Goal: Transaction & Acquisition: Purchase product/service

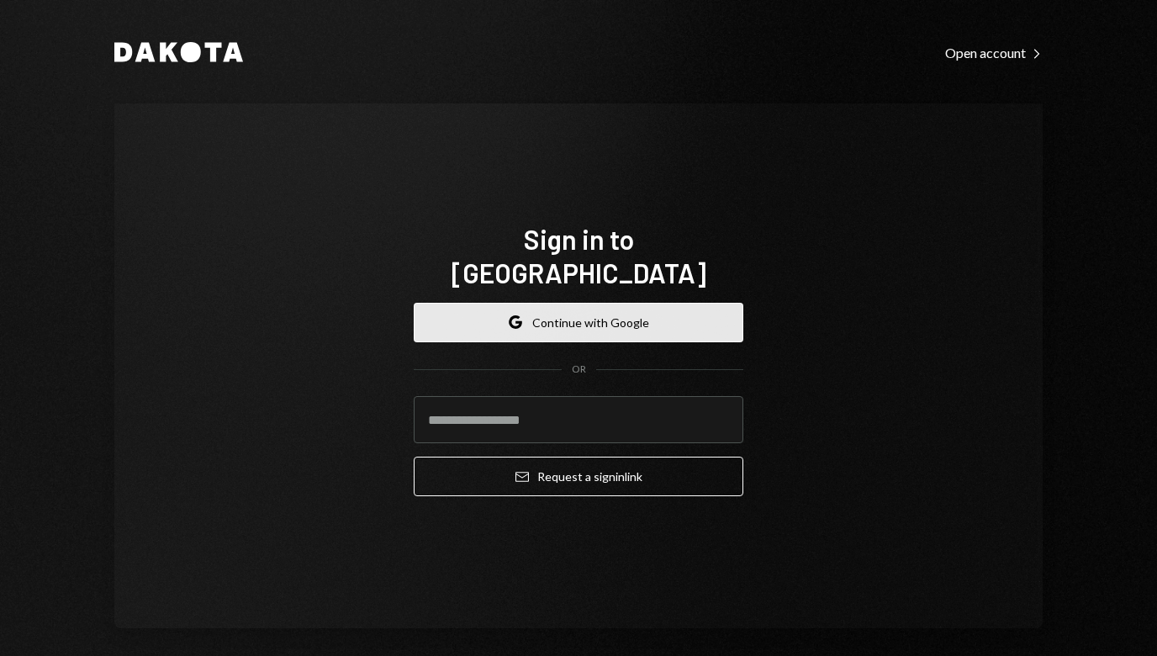
click at [594, 303] on button "Google Continue with Google" at bounding box center [579, 323] width 330 height 40
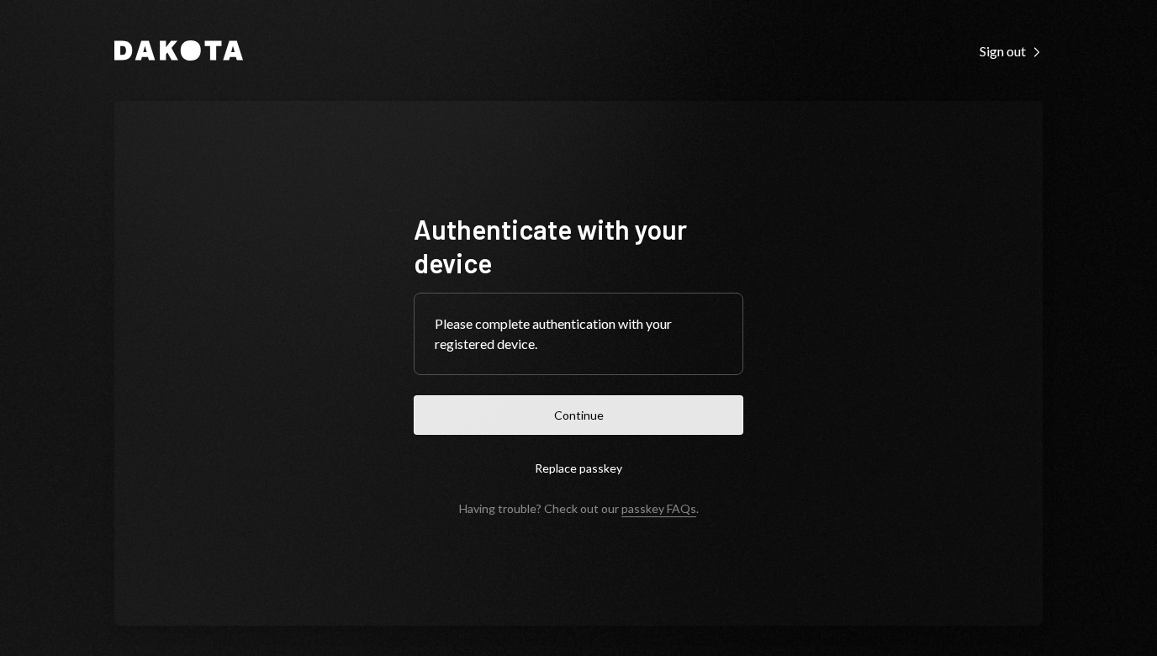
click at [514, 409] on button "Continue" at bounding box center [579, 415] width 330 height 40
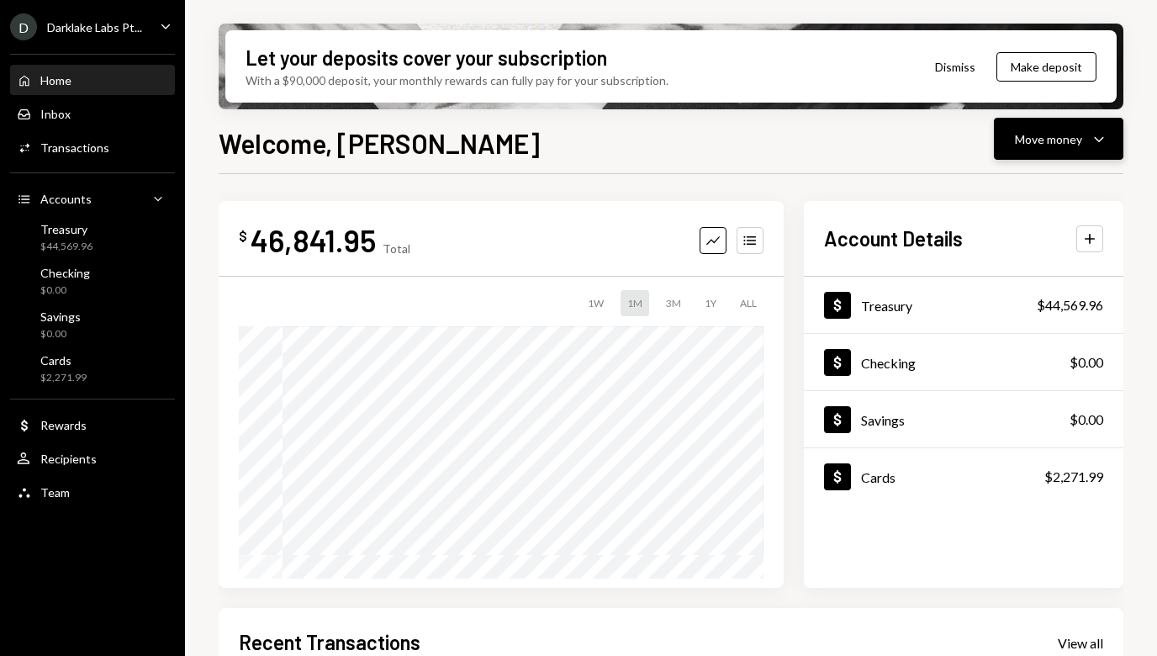
click at [1062, 136] on div "Move money" at bounding box center [1048, 139] width 67 height 18
click at [1010, 184] on div "Send" at bounding box center [1045, 190] width 123 height 18
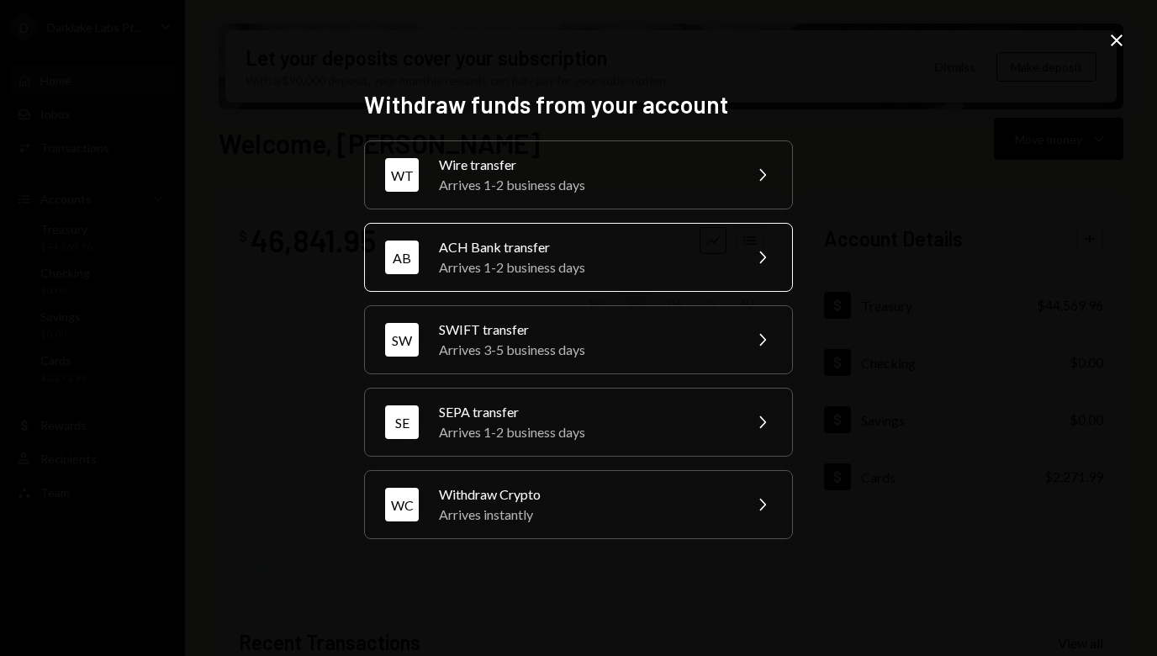
click at [519, 253] on div "ACH Bank transfer" at bounding box center [585, 247] width 293 height 20
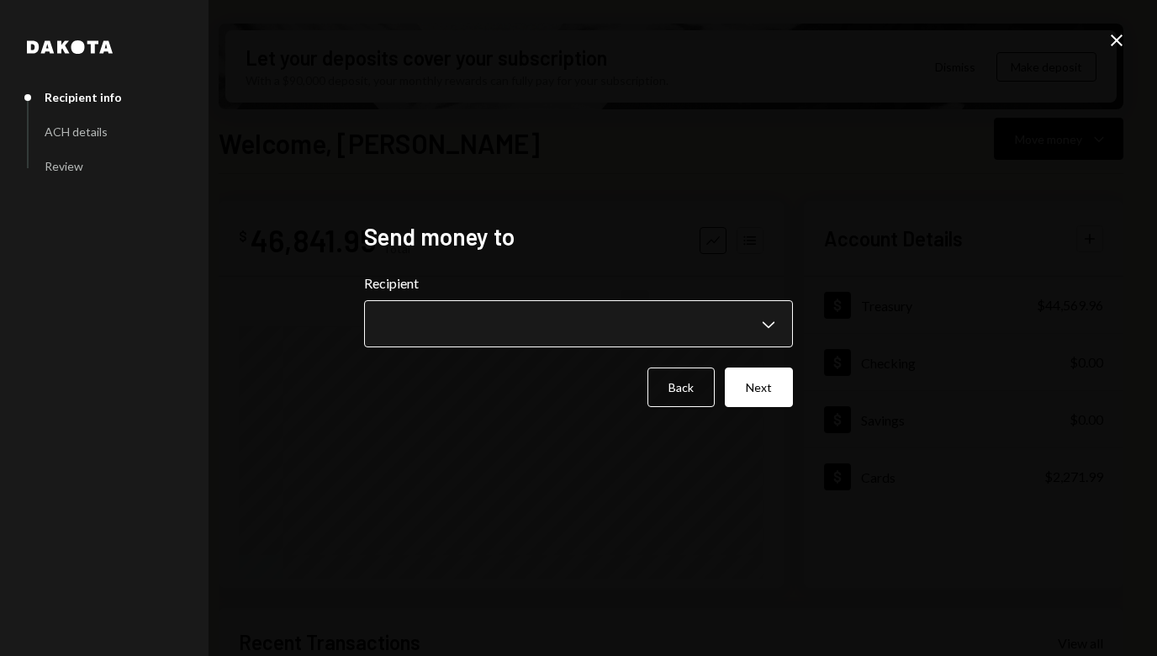
click at [470, 317] on body "D Darklake Labs Pt... Caret Down Home Home Inbox Inbox Activities Transactions …" at bounding box center [578, 328] width 1157 height 656
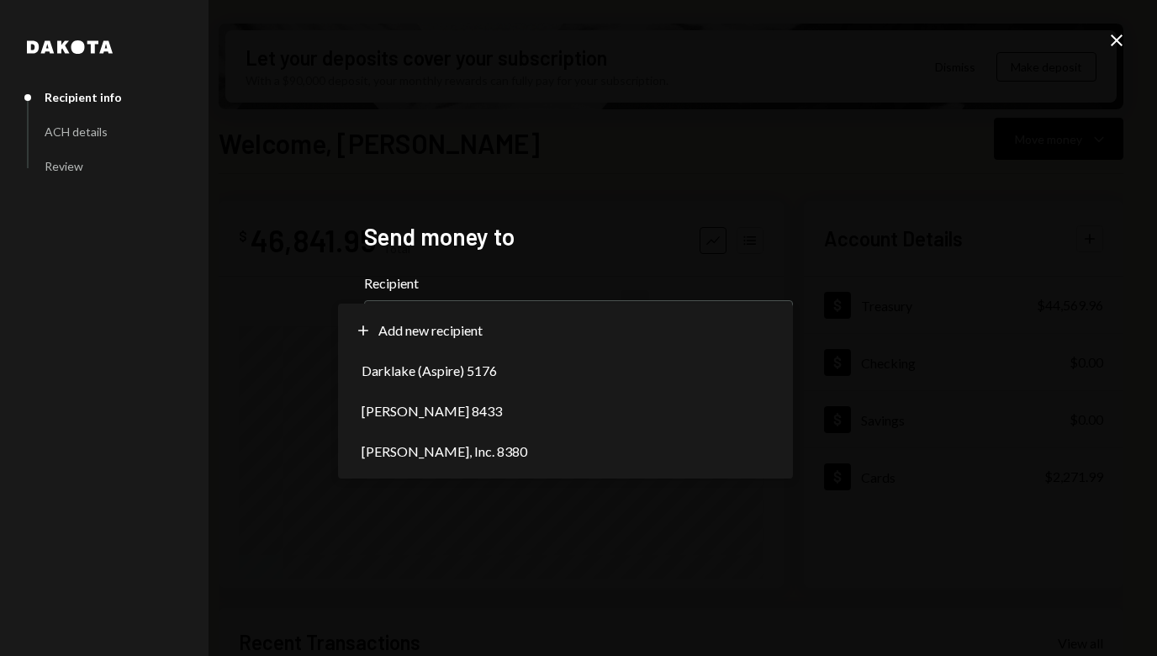
click at [664, 192] on div "**********" at bounding box center [578, 328] width 1157 height 656
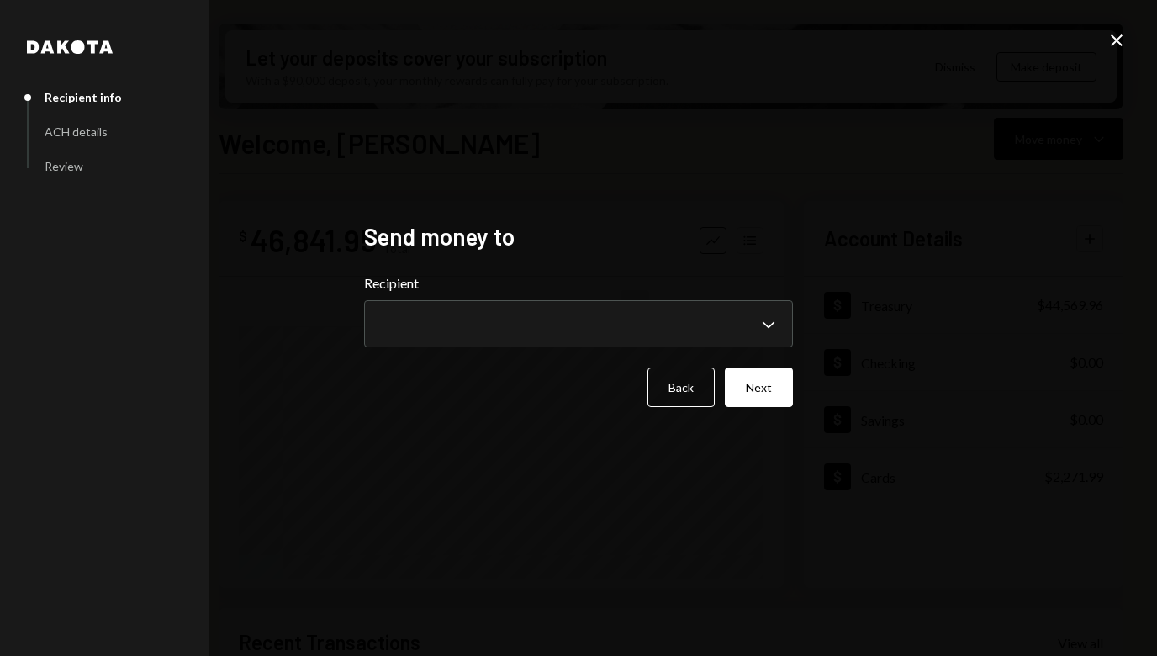
click at [1114, 40] on icon "Close" at bounding box center [1116, 40] width 20 height 20
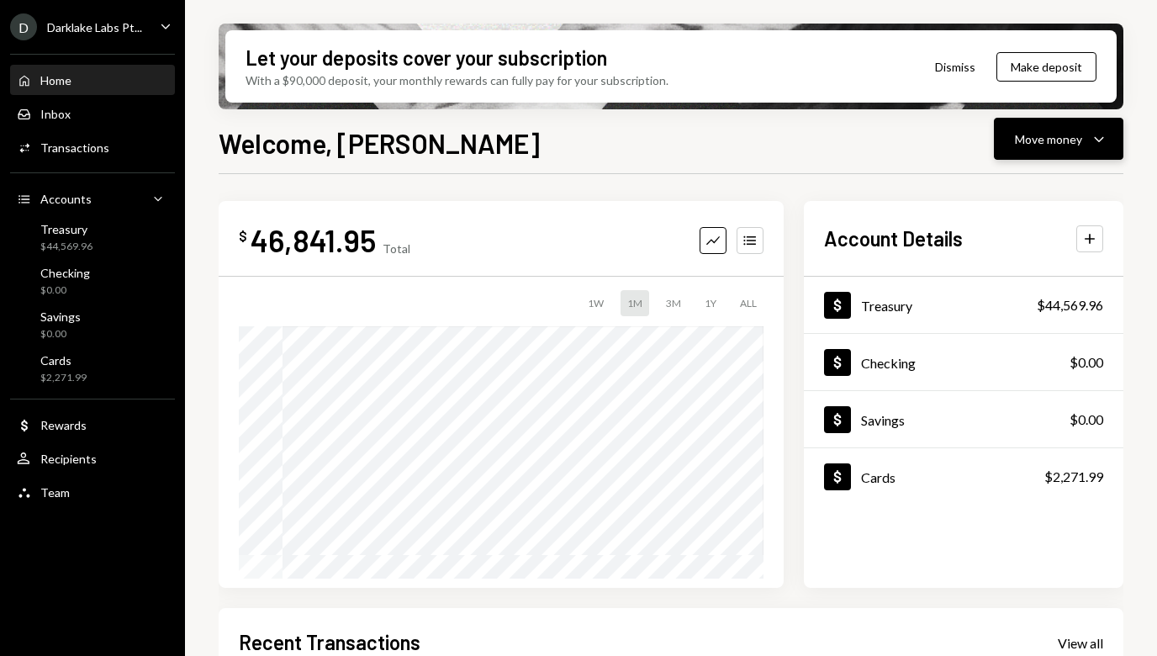
click at [1064, 145] on div "Move money" at bounding box center [1048, 139] width 67 height 18
click at [1015, 186] on div "Send" at bounding box center [1045, 190] width 123 height 18
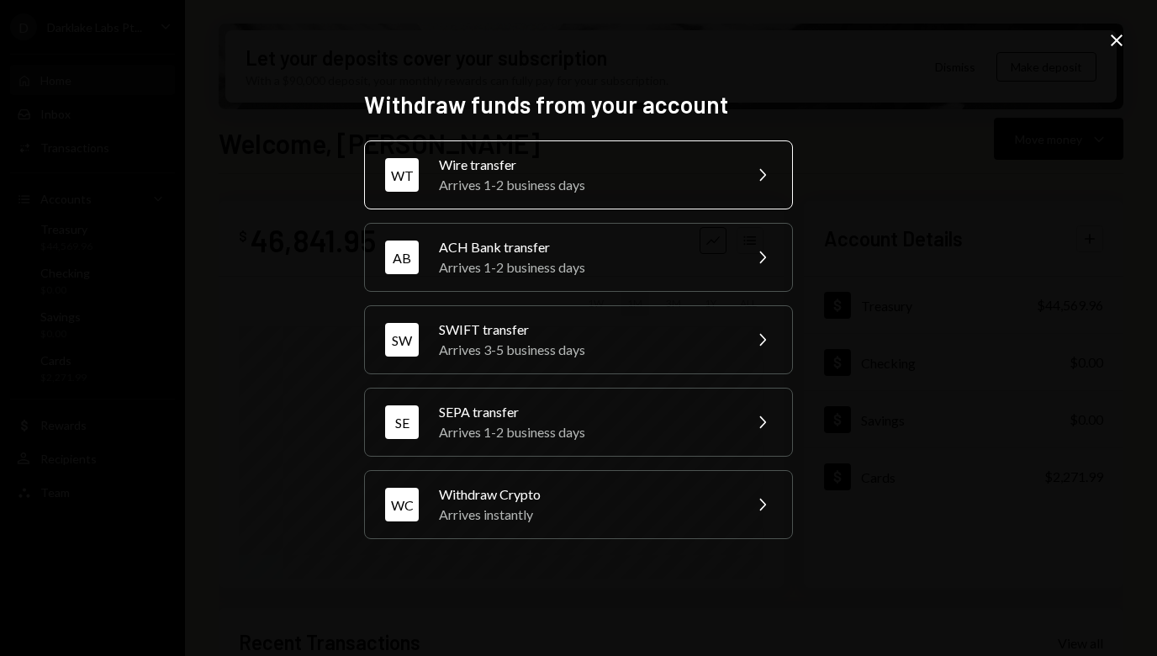
click at [520, 187] on div "Arrives 1-2 business days" at bounding box center [585, 185] width 293 height 20
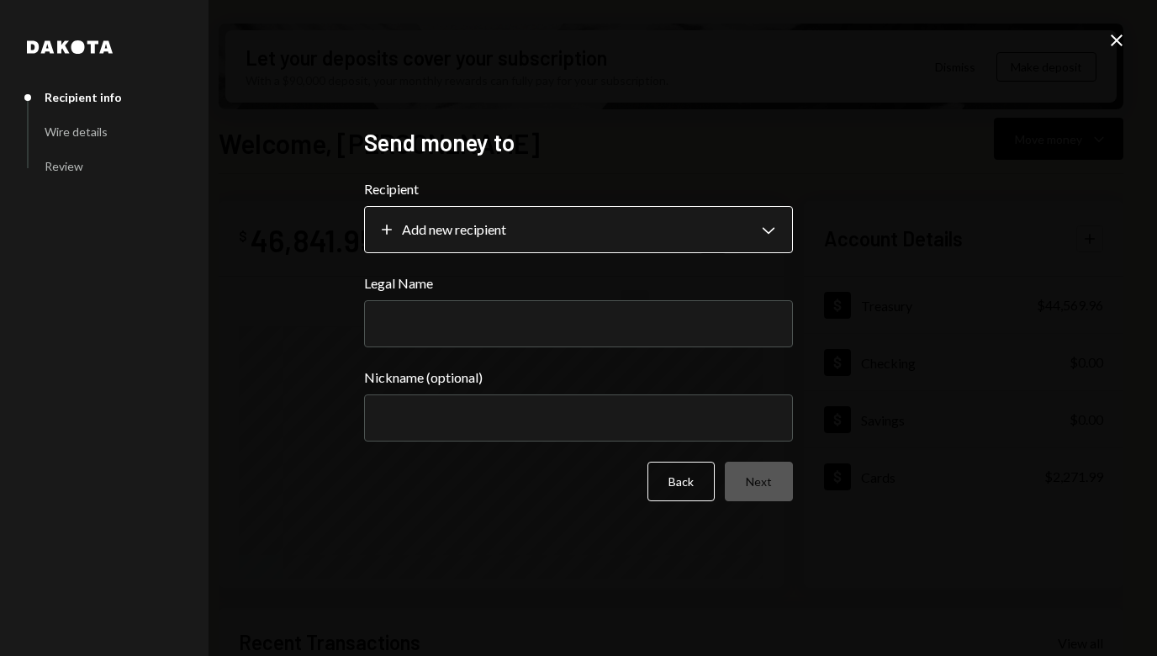
click at [495, 219] on body "D Darklake Labs Pt... Caret Down Home Home Inbox Inbox Activities Transactions …" at bounding box center [578, 328] width 1157 height 656
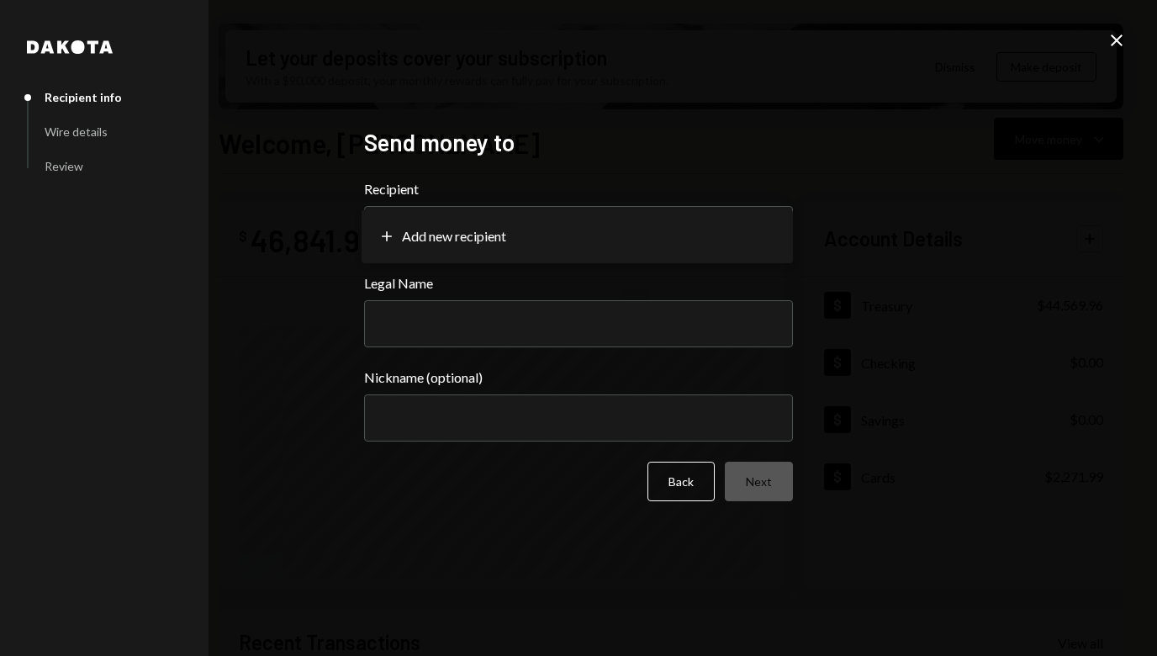
click at [514, 158] on h2 "Send money to" at bounding box center [578, 142] width 429 height 33
click at [456, 331] on input "Legal Name" at bounding box center [578, 323] width 429 height 47
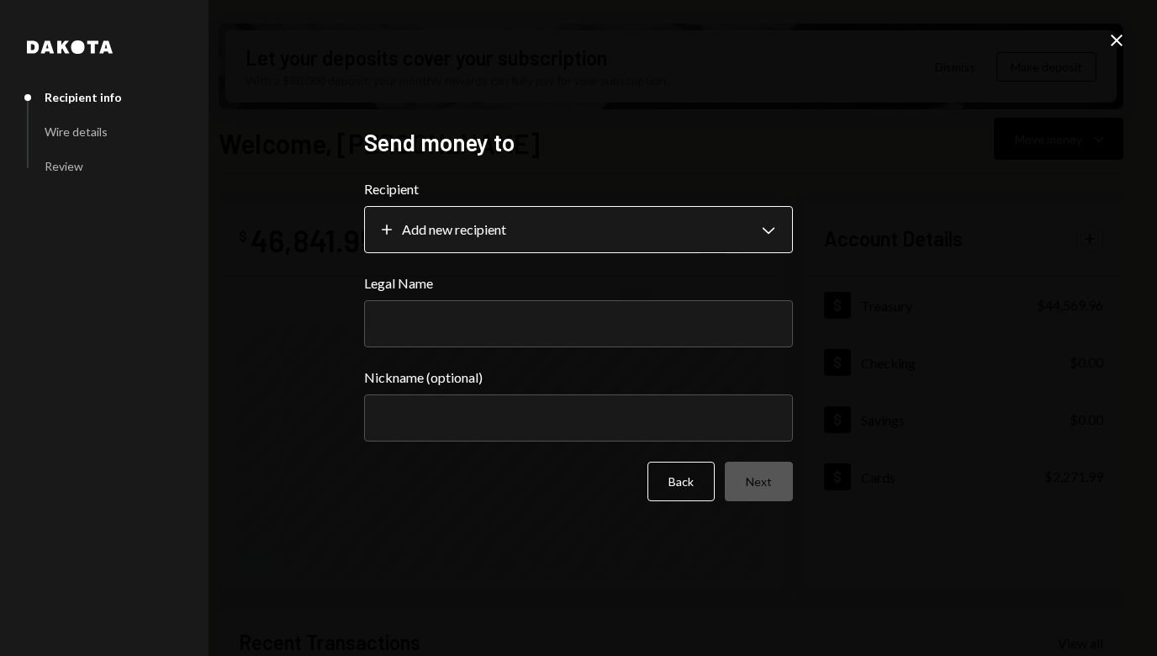
click at [464, 233] on body "D Darklake Labs Pt... Caret Down Home Home Inbox Inbox Activities Transactions …" at bounding box center [578, 328] width 1157 height 656
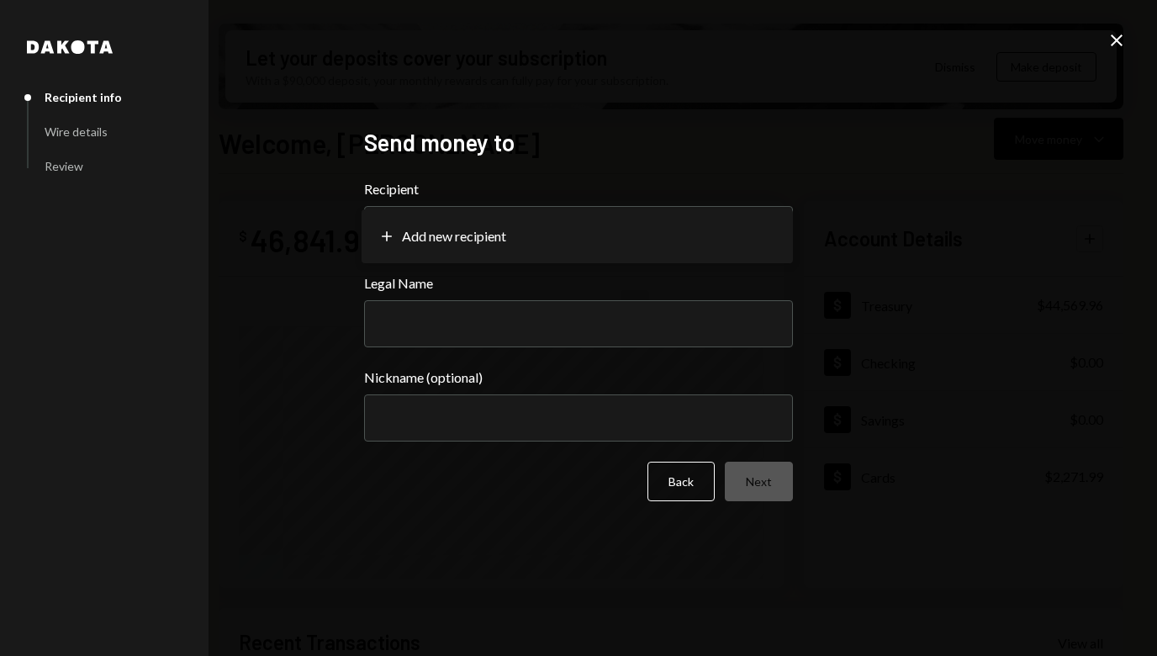
click at [1116, 40] on icon at bounding box center [1116, 40] width 12 height 12
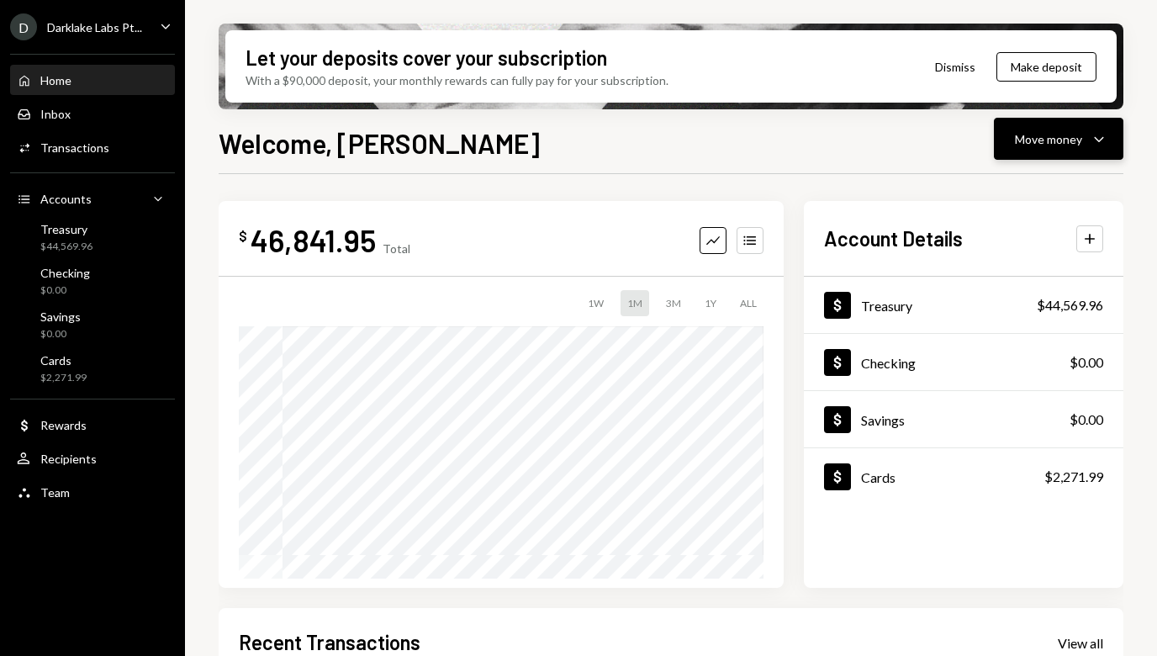
click at [1058, 133] on div "Move money" at bounding box center [1048, 139] width 67 height 18
click at [1025, 186] on div "Send" at bounding box center [1045, 190] width 123 height 18
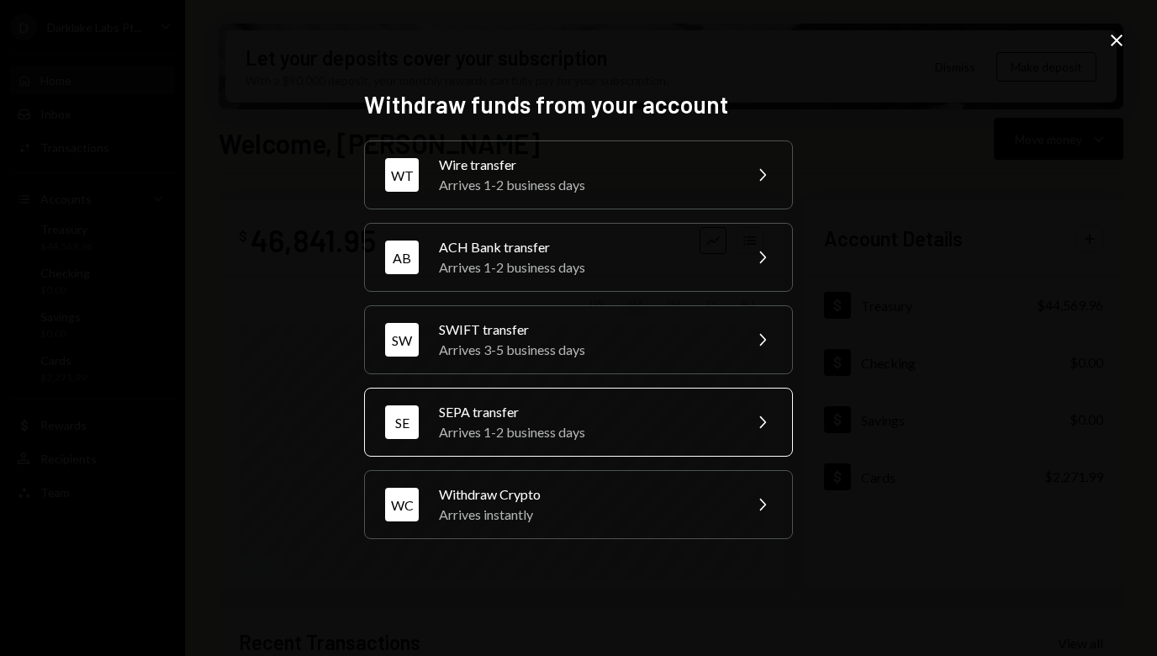
click at [560, 430] on div "Arrives 1-2 business days" at bounding box center [585, 432] width 293 height 20
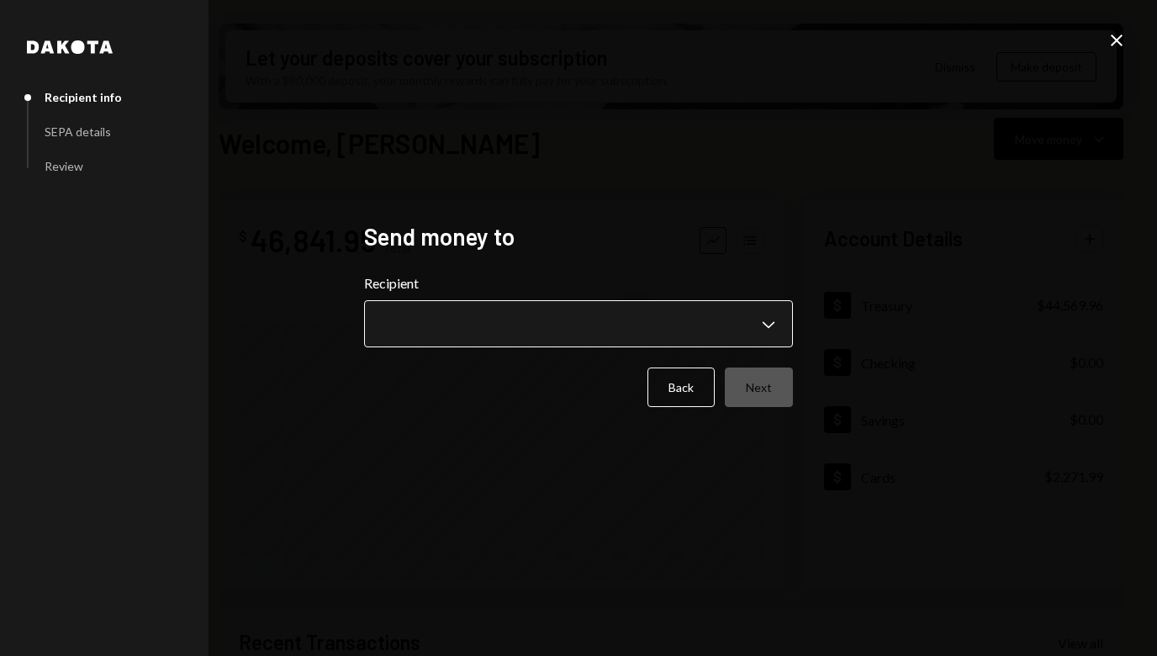
click at [507, 323] on body "D Darklake Labs Pt... Caret Down Home Home Inbox Inbox Activities Transactions …" at bounding box center [578, 328] width 1157 height 656
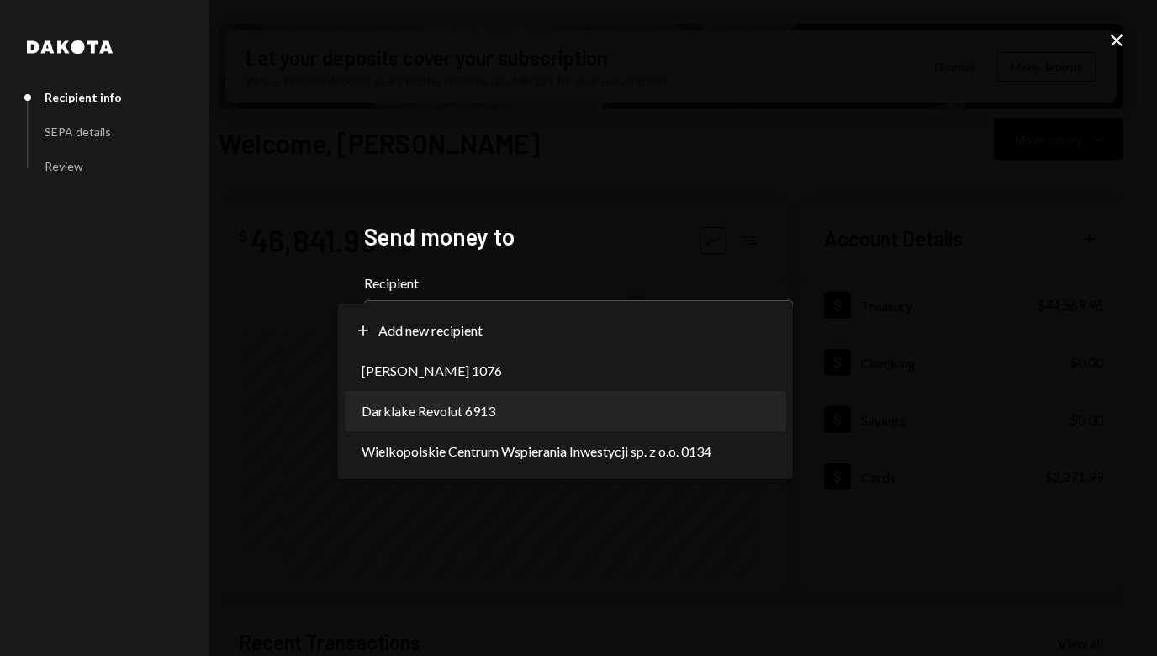
select select "**********"
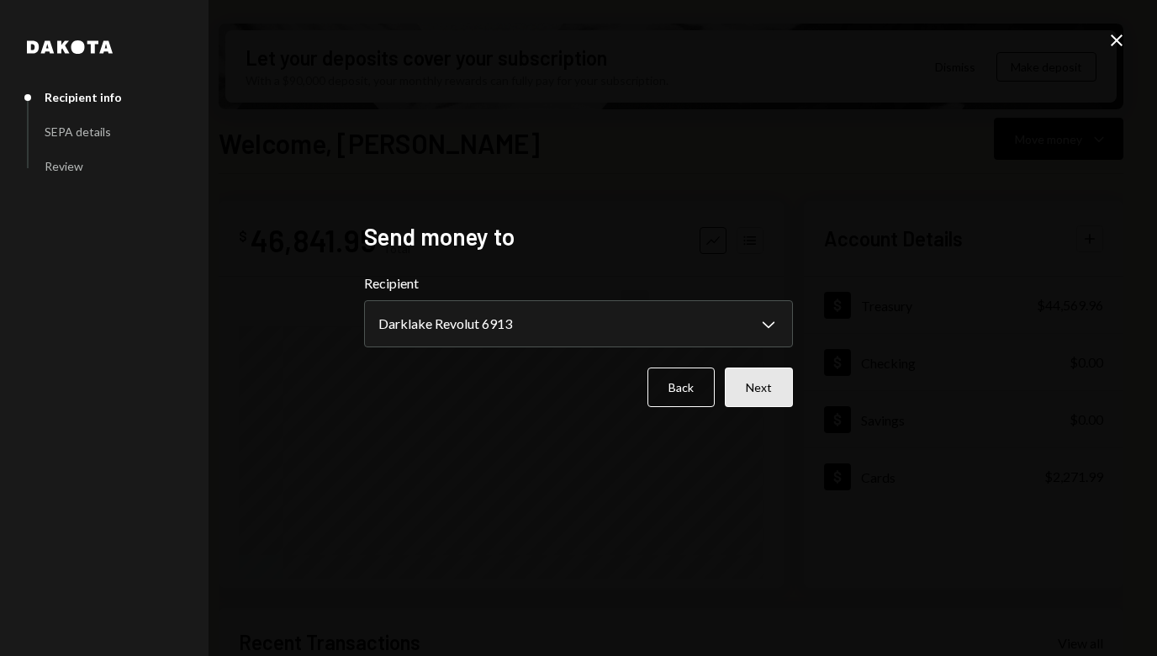
click at [754, 393] on button "Next" at bounding box center [759, 387] width 68 height 40
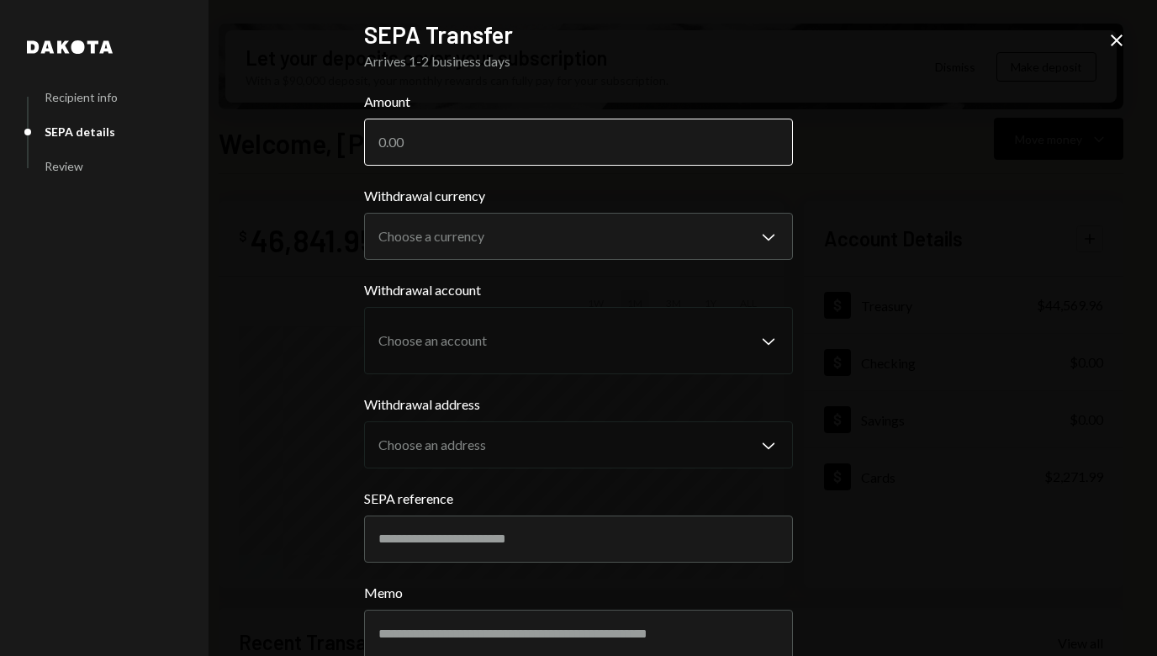
click at [377, 141] on input "Amount" at bounding box center [578, 142] width 429 height 47
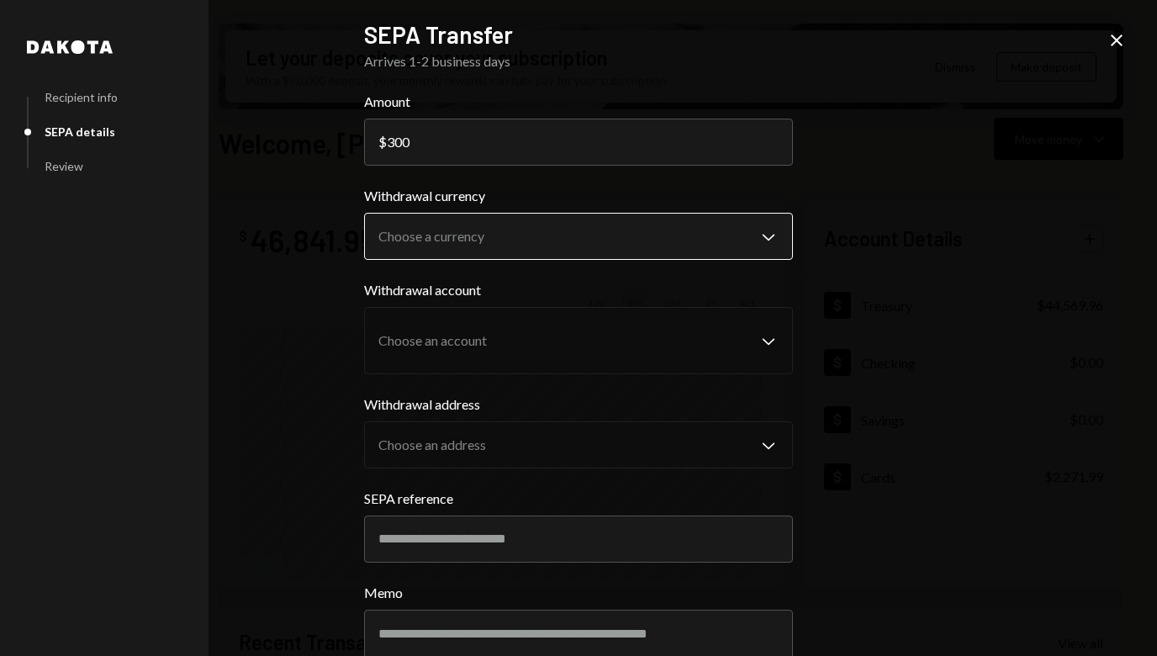
type input "300"
click at [446, 237] on body "D Darklake Labs Pt... Caret Down Home Home Inbox Inbox Activities Transactions …" at bounding box center [578, 328] width 1157 height 656
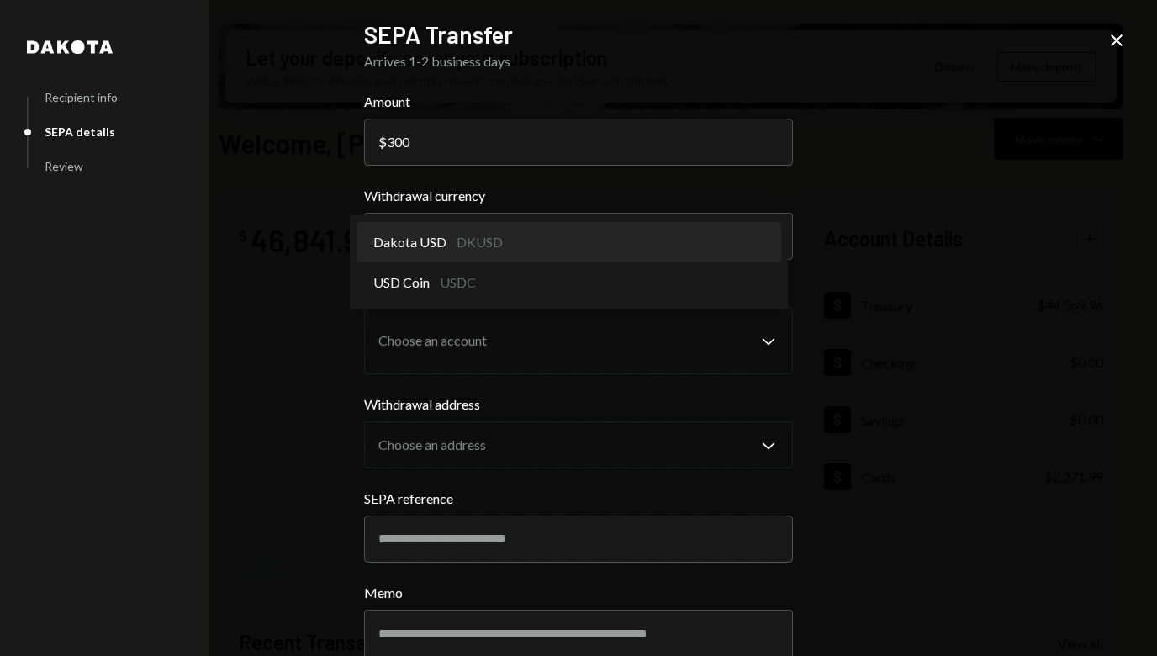
select select "*****"
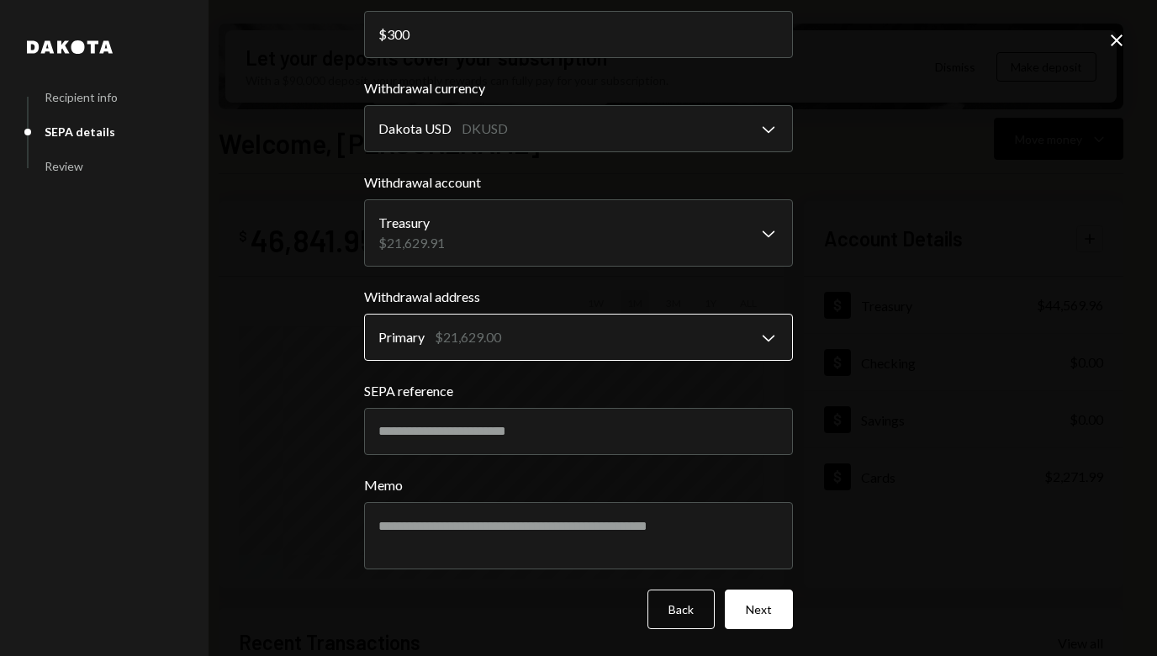
scroll to position [107, 0]
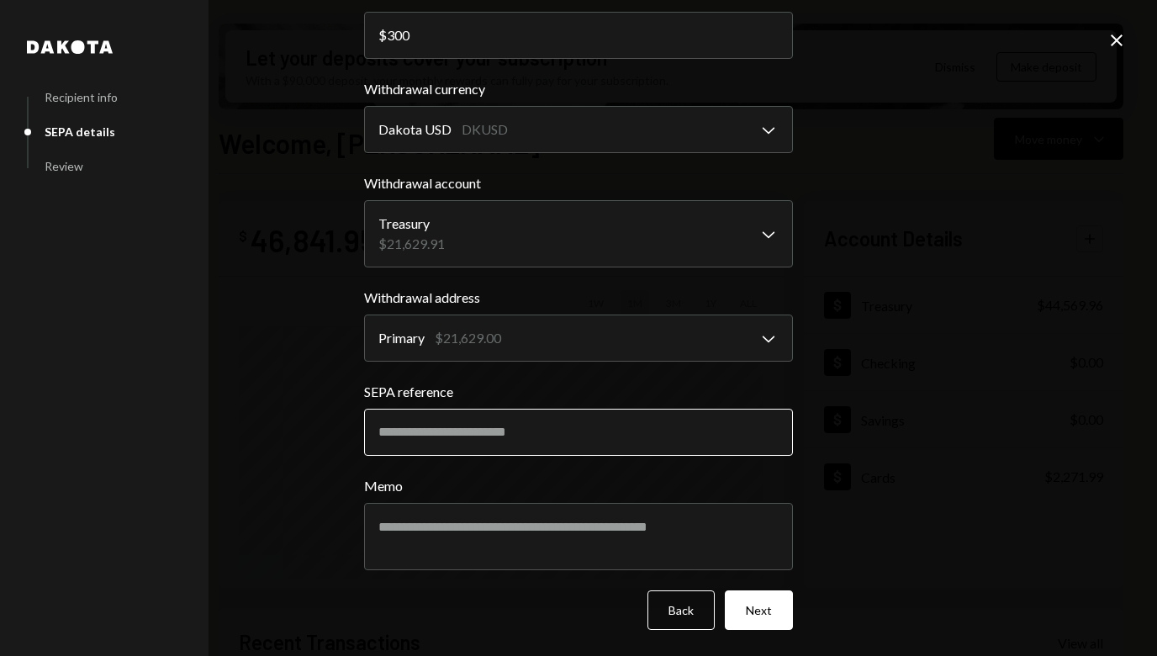
click at [461, 437] on input "SEPA reference" at bounding box center [578, 432] width 429 height 47
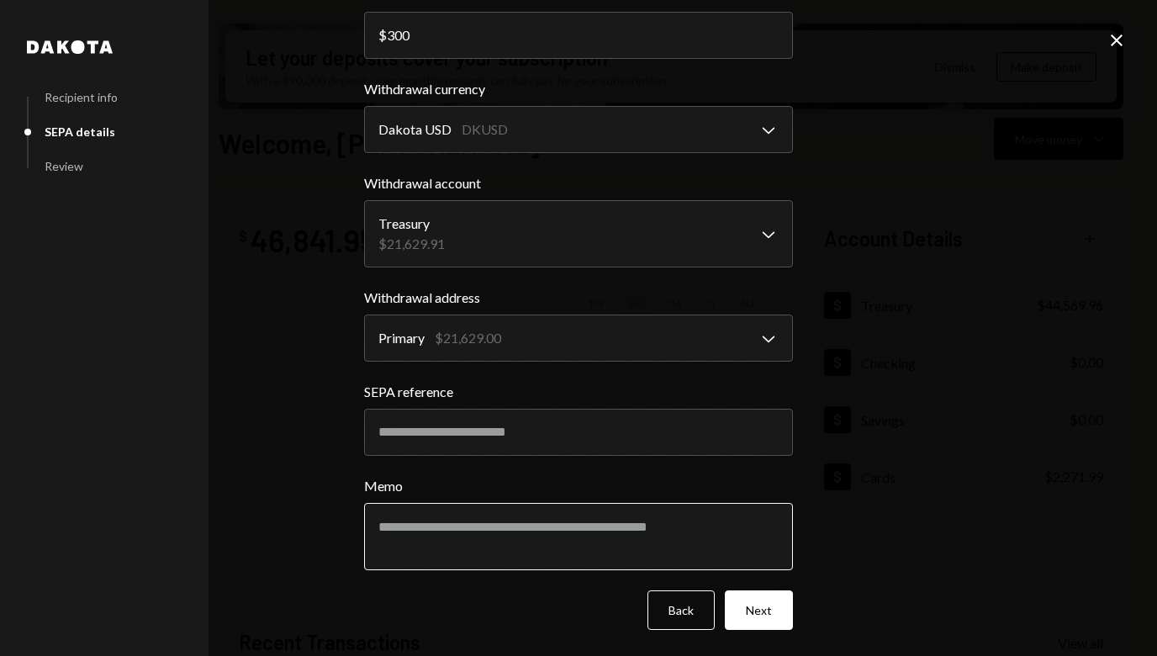
click at [469, 525] on textarea "Memo" at bounding box center [578, 536] width 429 height 67
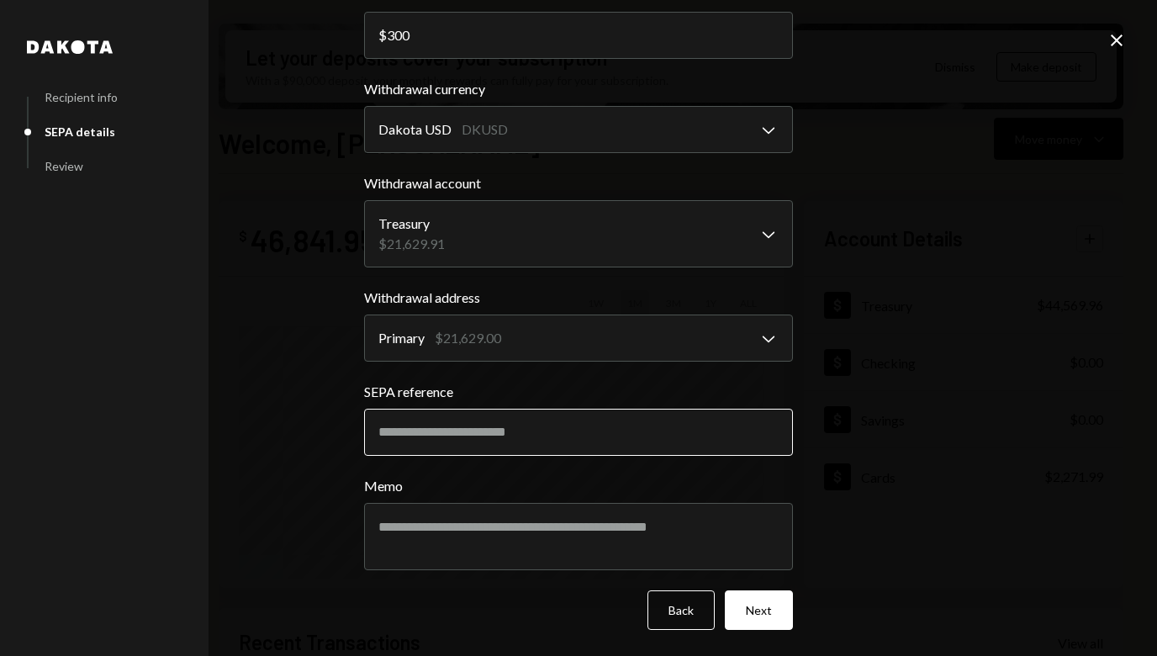
click at [424, 430] on input "SEPA reference" at bounding box center [578, 432] width 429 height 47
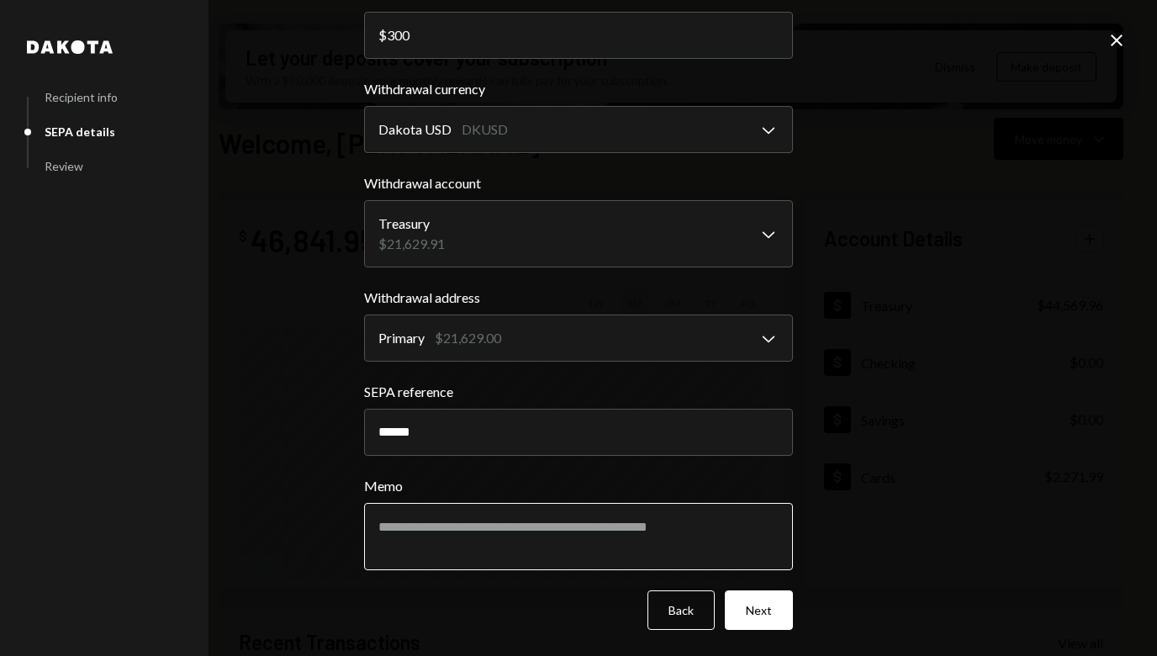
type input "******"
click at [588, 556] on textarea "Memo" at bounding box center [578, 536] width 429 height 67
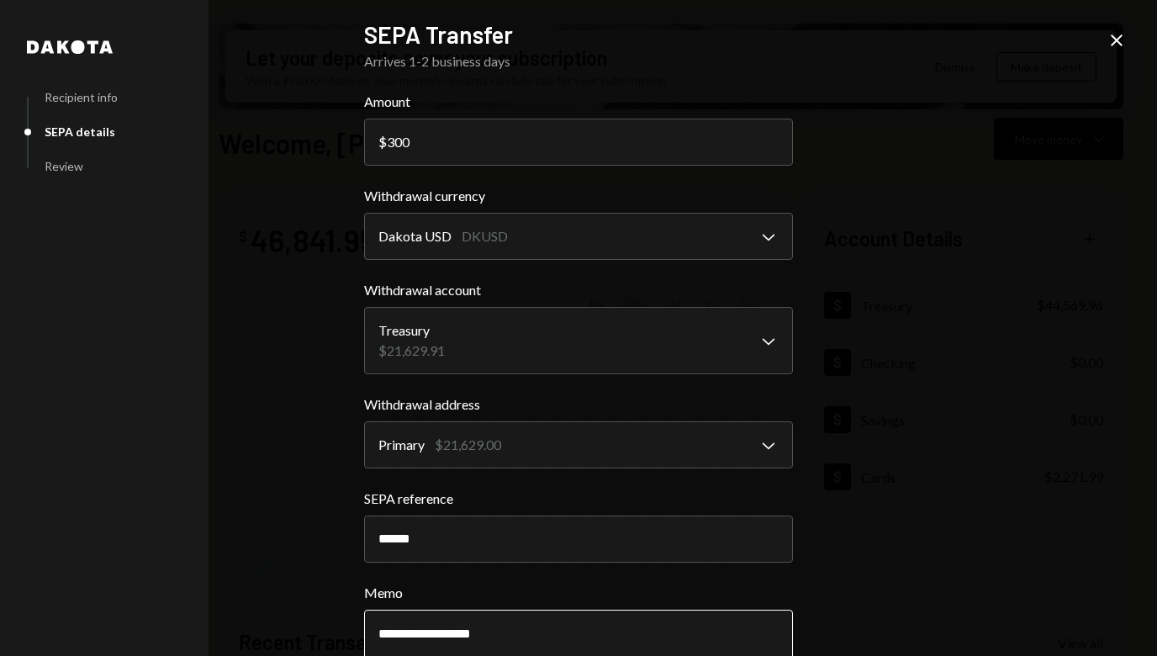
scroll to position [0, 0]
type textarea "**********"
click at [453, 129] on input "300" at bounding box center [578, 142] width 429 height 47
click at [446, 137] on input "300" at bounding box center [578, 142] width 429 height 47
type input "3"
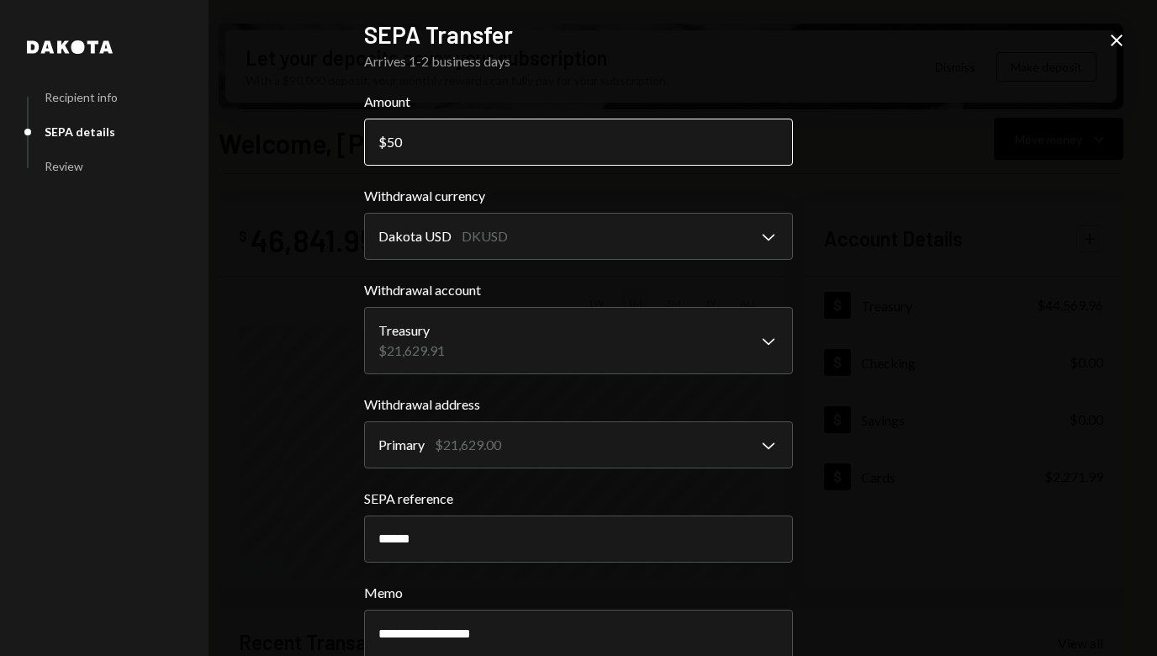
type input "5"
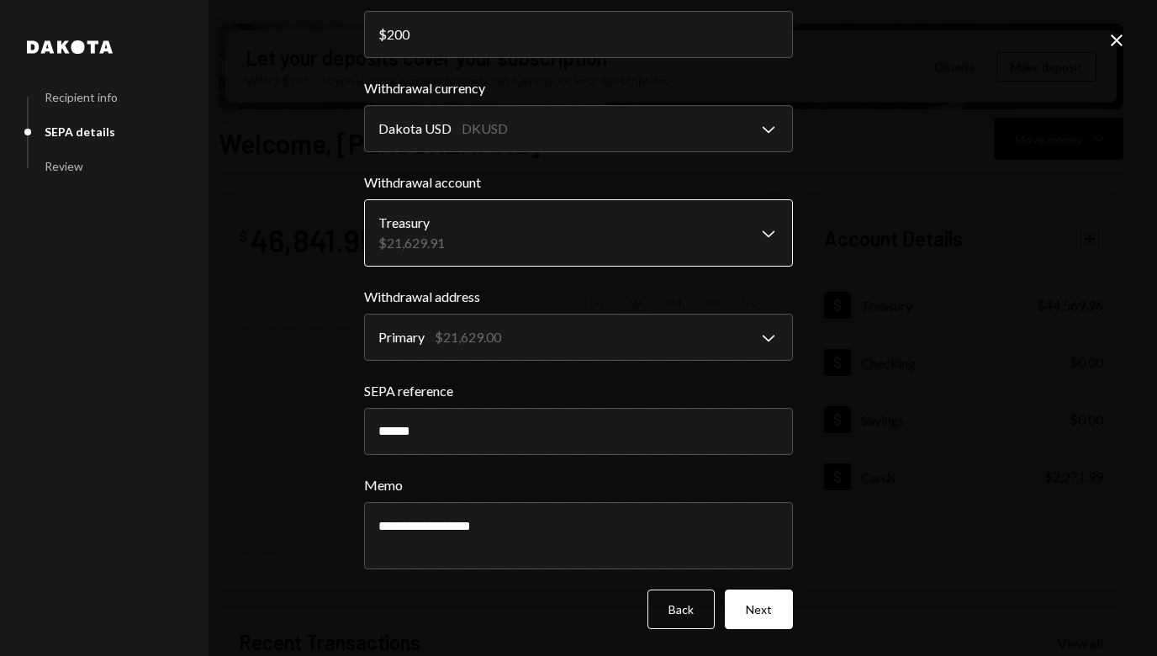
scroll to position [107, 0]
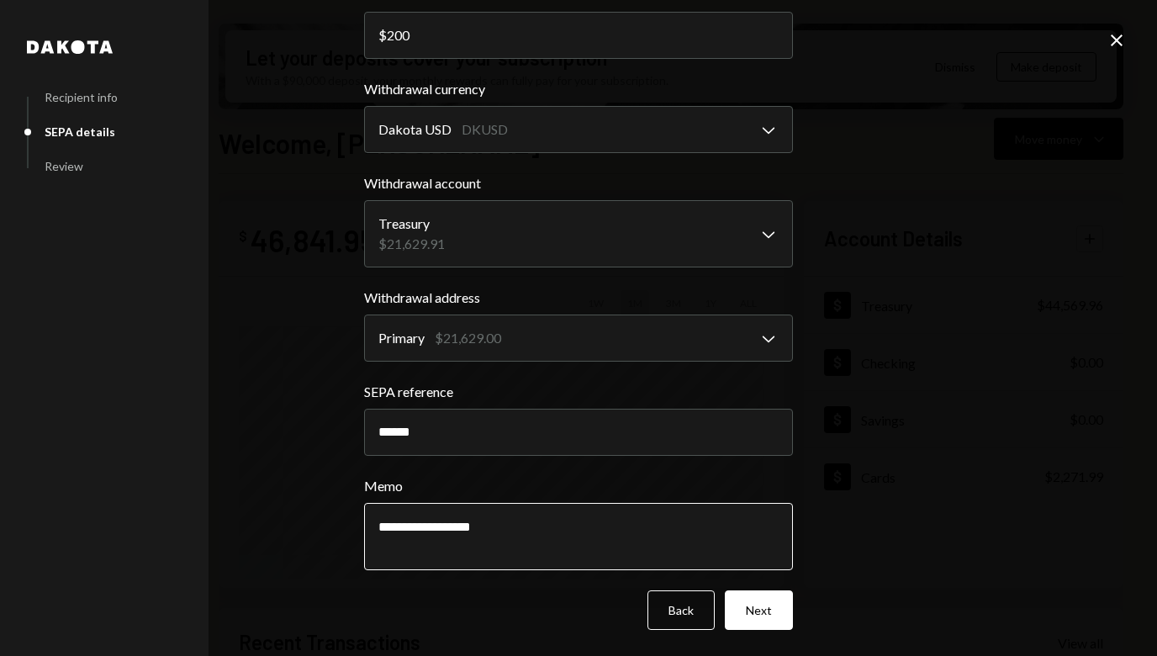
type input "200"
click at [377, 525] on textarea "**********" at bounding box center [578, 536] width 429 height 67
type textarea "**********"
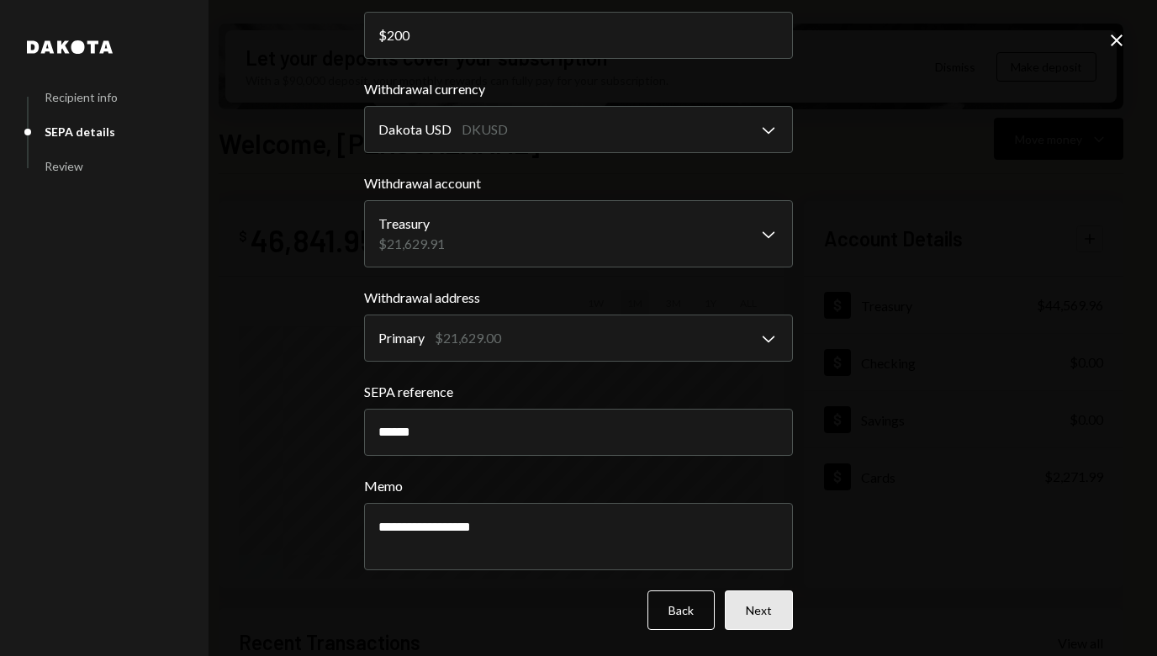
click at [758, 603] on button "Next" at bounding box center [759, 610] width 68 height 40
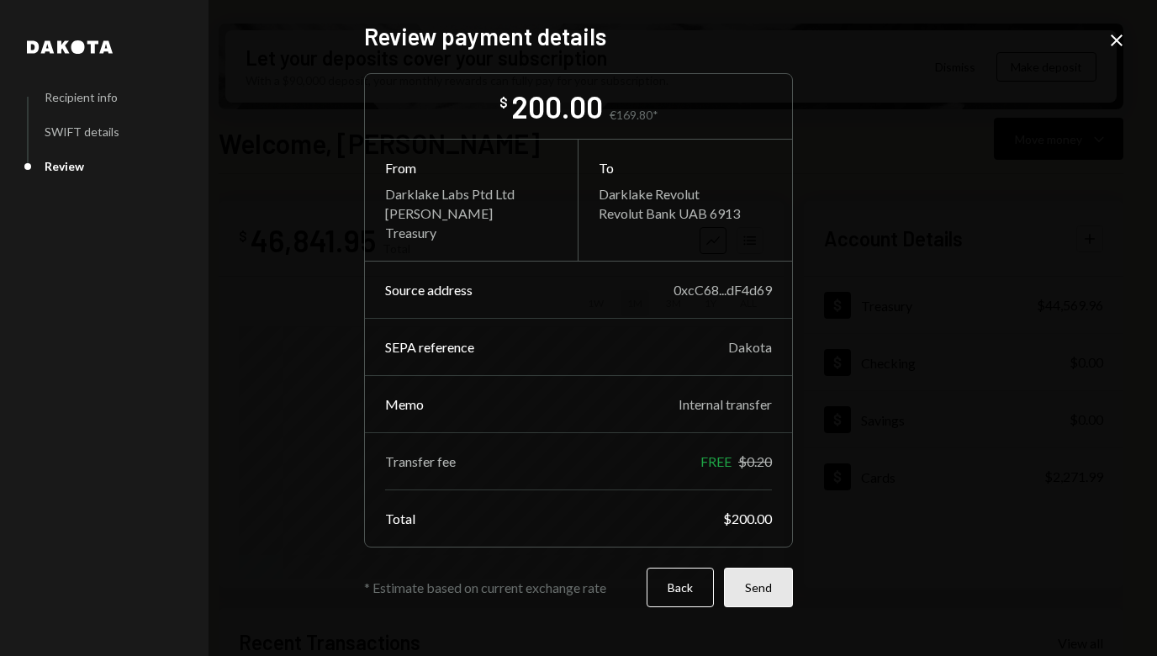
click at [768, 587] on button "Send" at bounding box center [758, 587] width 69 height 40
